Goal: Task Accomplishment & Management: Manage account settings

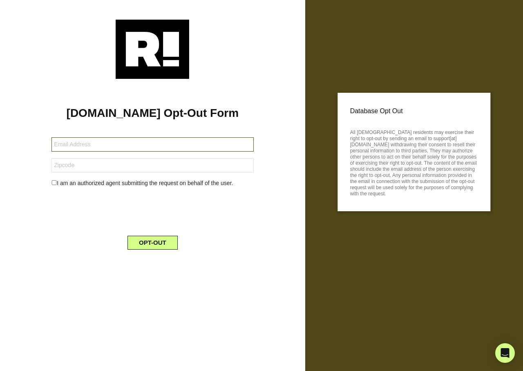
type input "[EMAIL_ADDRESS][DOMAIN_NAME]"
type input "34472"
type input "tgarver9@gmail.com"
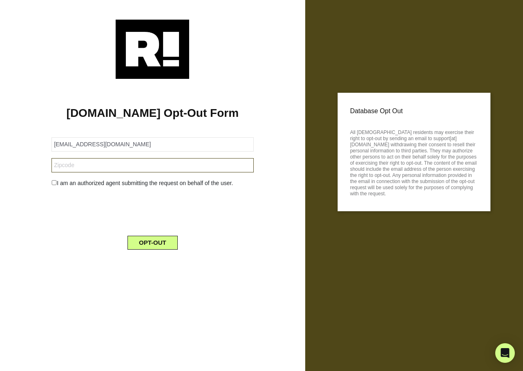
type input "73010"
